Goal: Communication & Community: Answer question/provide support

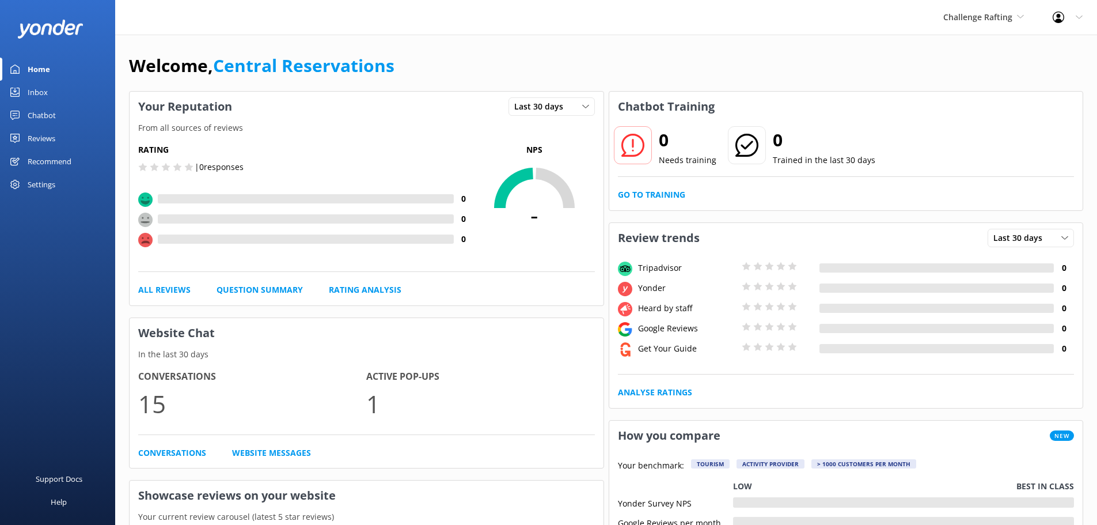
click at [27, 99] on link "Inbox" at bounding box center [57, 92] width 115 height 23
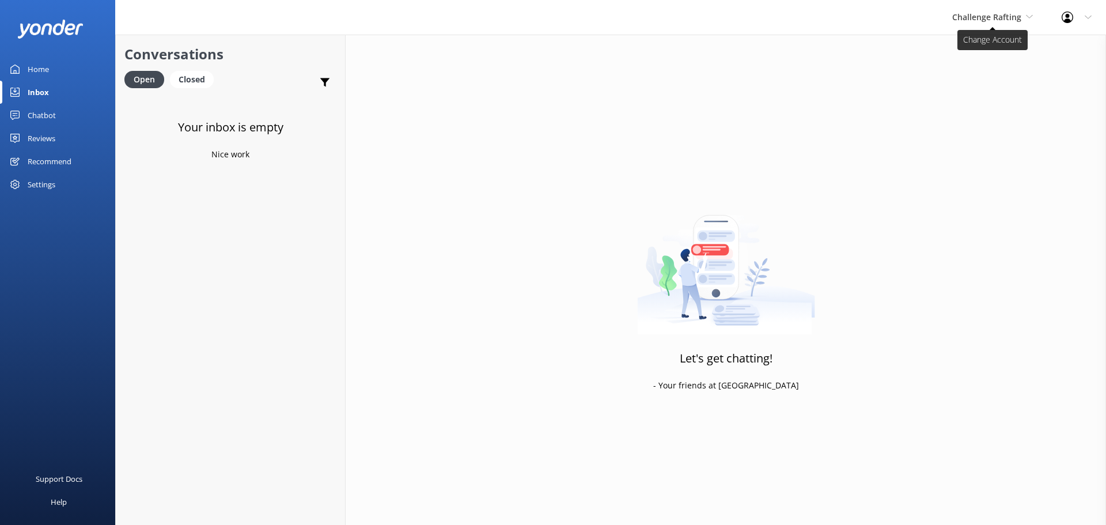
click at [970, 22] on span "Challenge Rafting" at bounding box center [986, 17] width 69 height 11
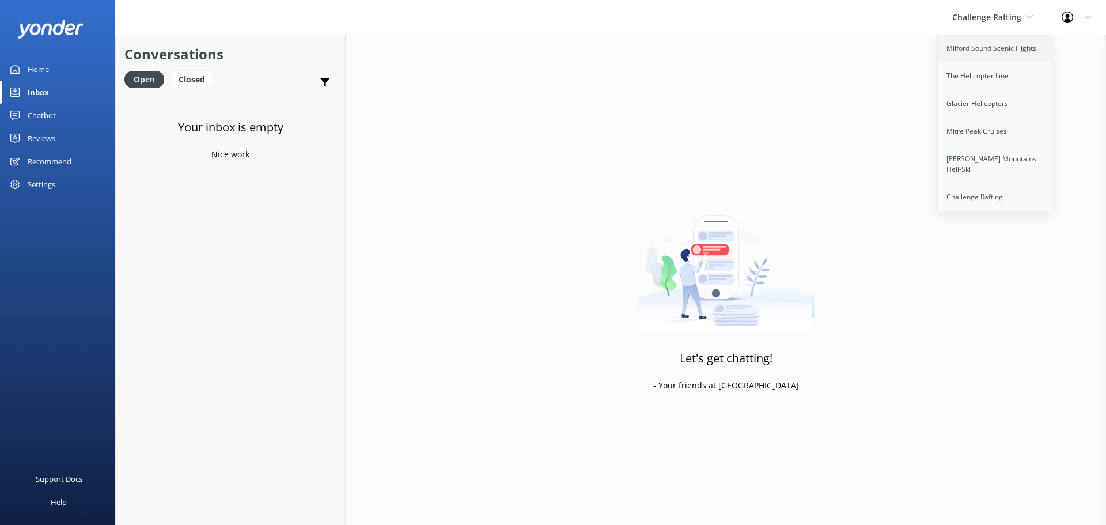
click at [973, 51] on link "Milford Sound Scenic Flights" at bounding box center [995, 49] width 115 height 28
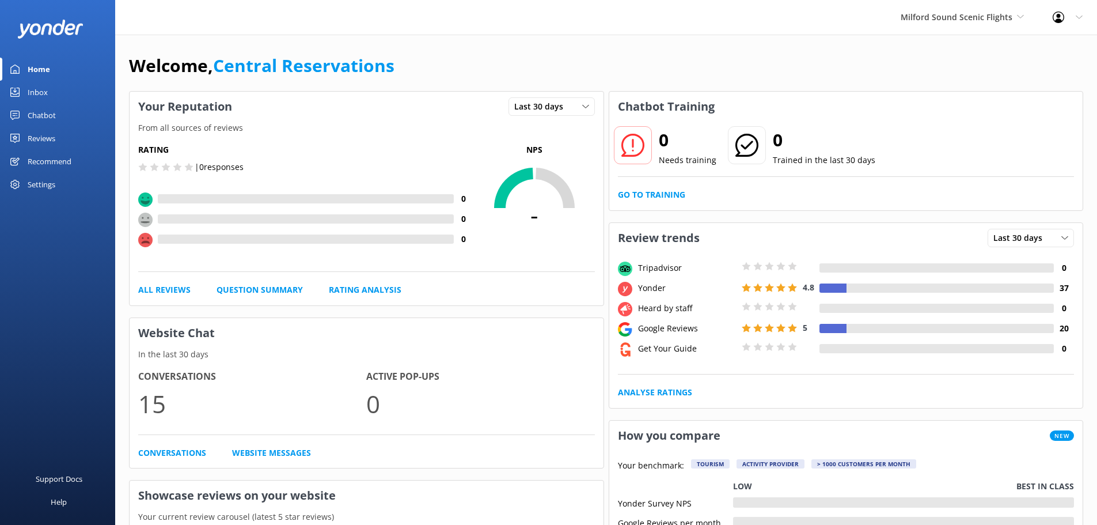
click at [44, 90] on div "Inbox" at bounding box center [38, 92] width 20 height 23
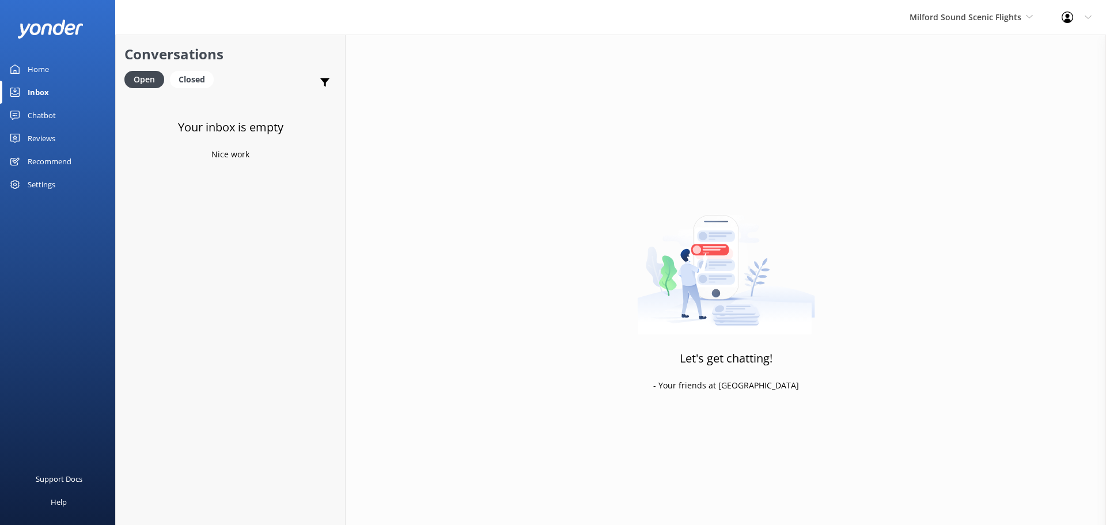
click at [923, 31] on div "Milford Sound Scenic Flights [GEOGRAPHIC_DATA] Scenic Flights The Helicopter Li…" at bounding box center [971, 17] width 152 height 35
click at [923, 73] on link "The Helicopter Line" at bounding box center [952, 76] width 115 height 28
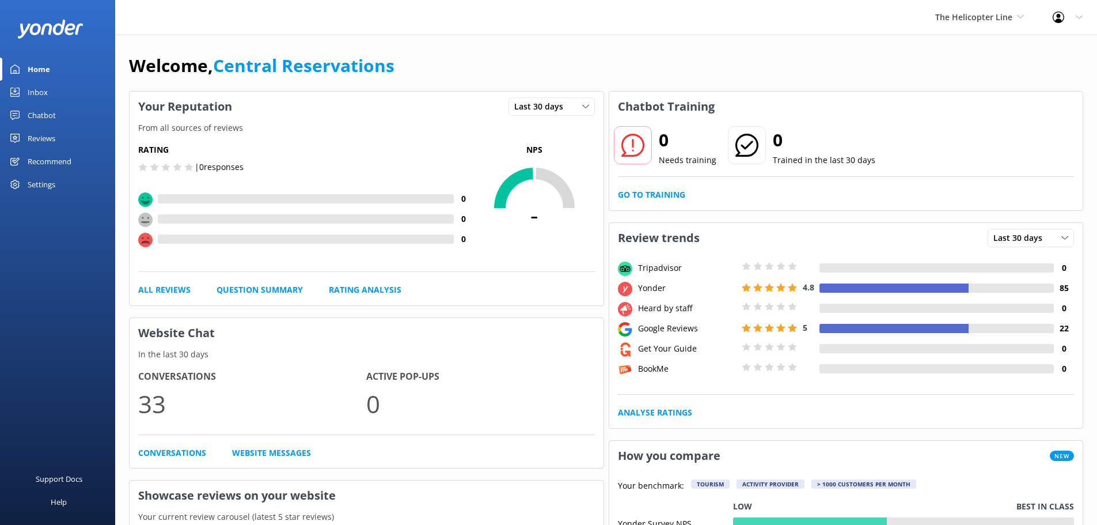
click at [39, 90] on div "Inbox" at bounding box center [38, 92] width 20 height 23
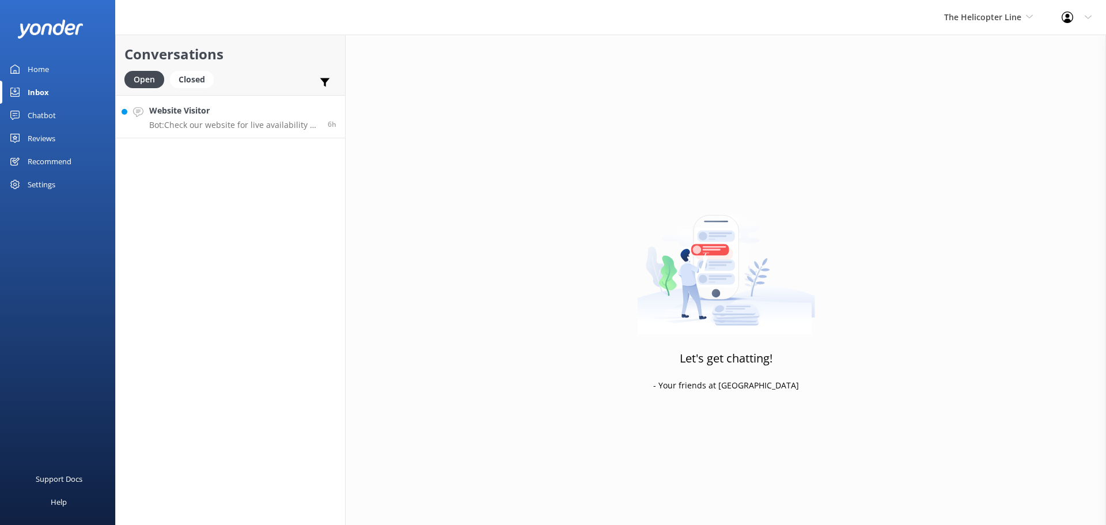
click at [230, 111] on h4 "Website Visitor" at bounding box center [234, 110] width 170 height 13
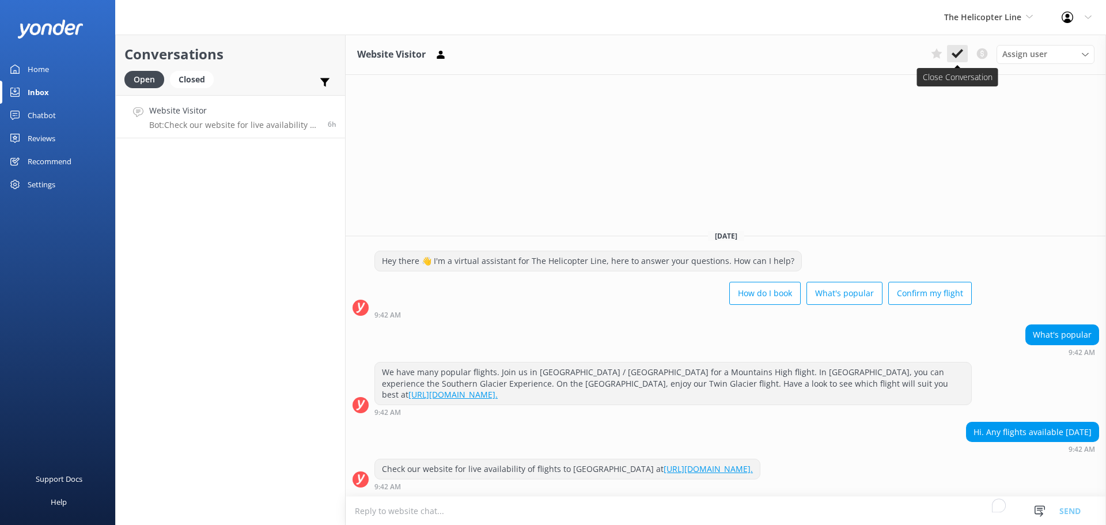
click at [962, 54] on icon at bounding box center [957, 54] width 12 height 12
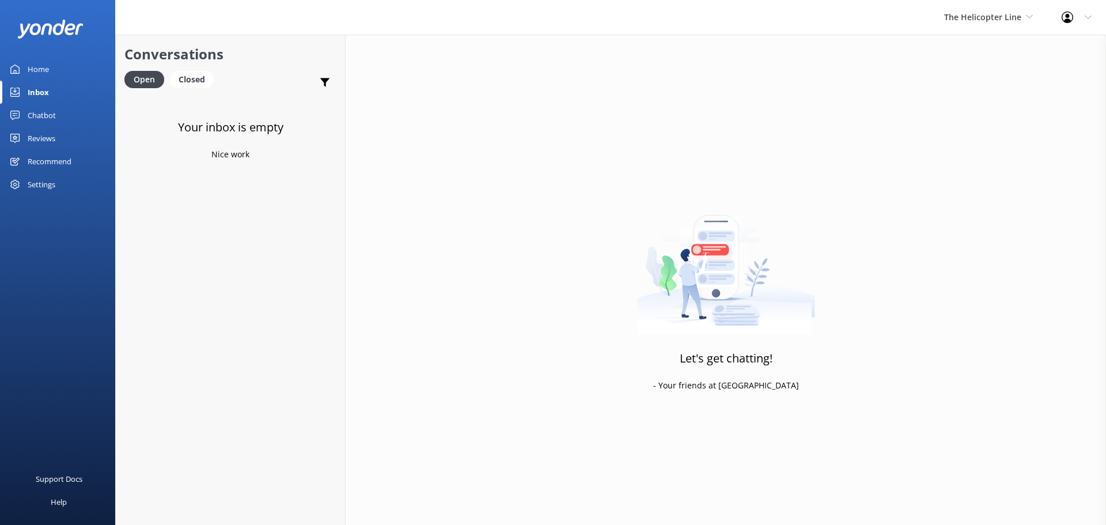
click at [1003, 27] on div "The Helicopter Line Milford Sound Scenic Flights The Helicopter Line Glacier He…" at bounding box center [987, 17] width 117 height 35
click at [1005, 94] on link "Glacier Helicopters" at bounding box center [986, 104] width 115 height 28
